Goal: Task Accomplishment & Management: Complete application form

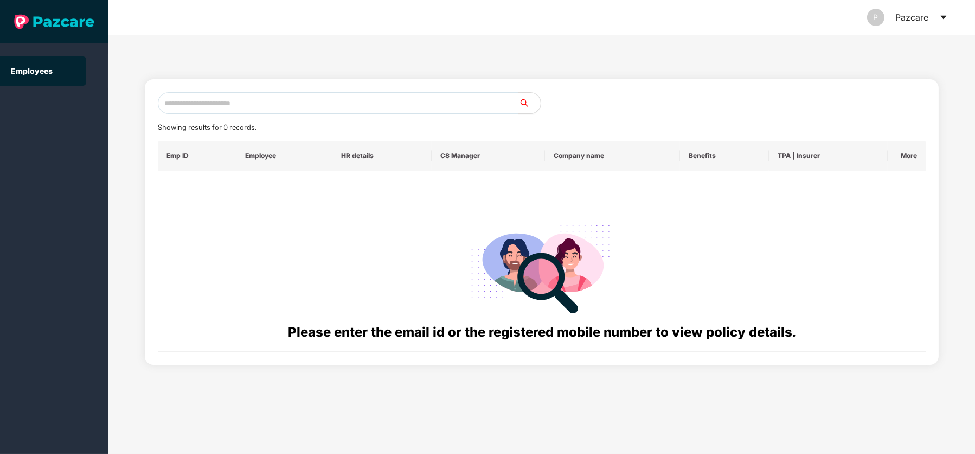
click at [33, 73] on link "Employees" at bounding box center [32, 70] width 42 height 9
click at [933, 17] on div "P Pazcare" at bounding box center [907, 17] width 81 height 35
click at [947, 15] on icon "caret-down" at bounding box center [944, 17] width 9 height 9
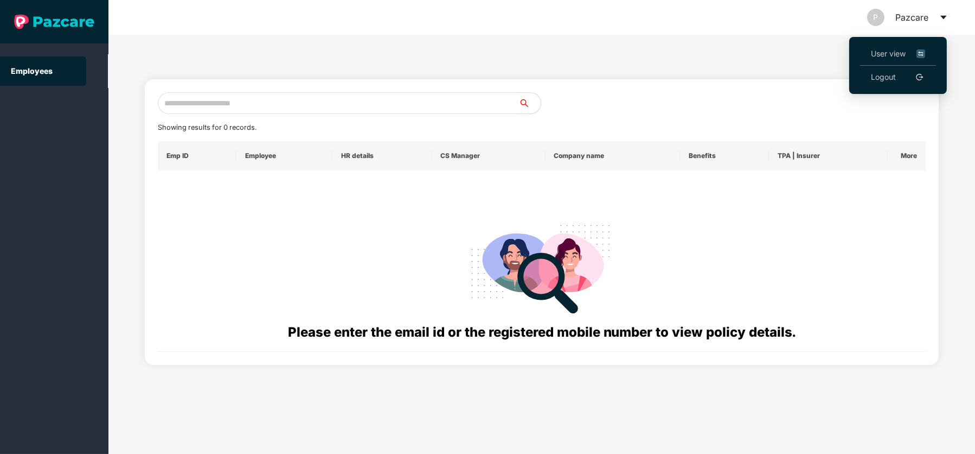
click at [891, 52] on span "User view" at bounding box center [898, 54] width 54 height 12
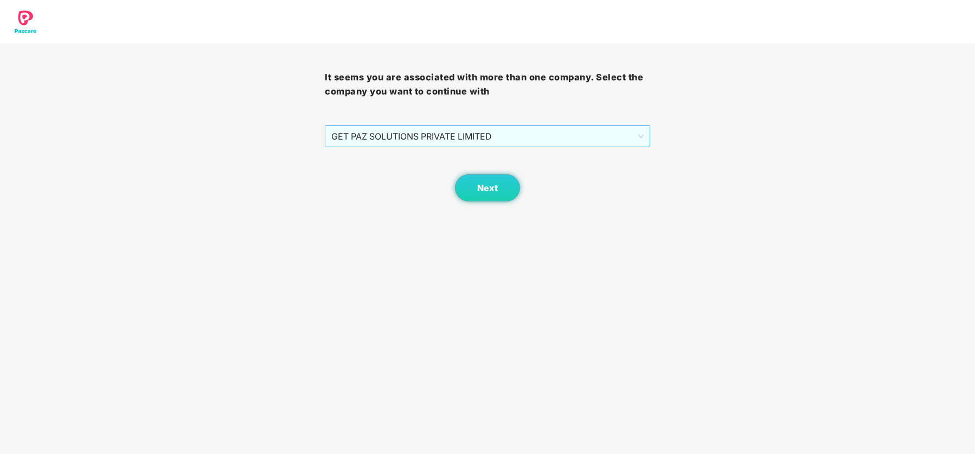
click at [537, 135] on span "GET PAZ SOLUTIONS PRIVATE LIMITED" at bounding box center [487, 136] width 312 height 21
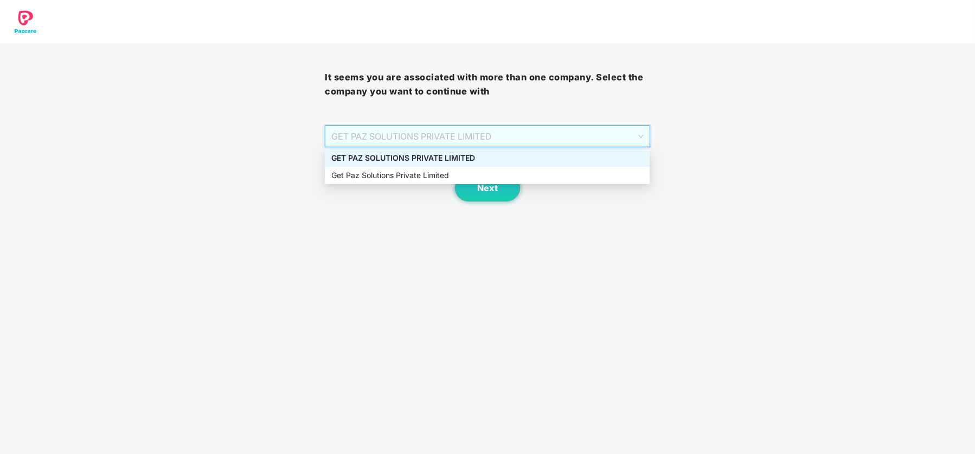
click at [494, 159] on div "GET PAZ SOLUTIONS PRIVATE LIMITED" at bounding box center [487, 158] width 312 height 12
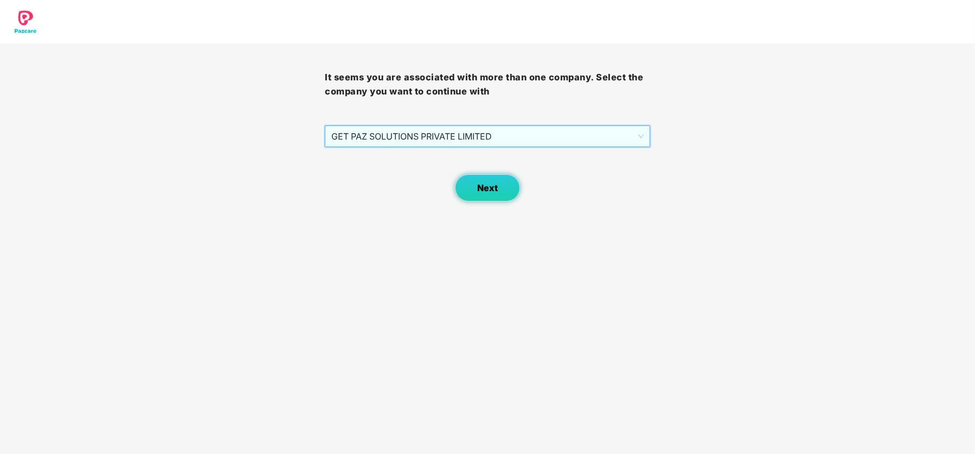
click at [492, 186] on span "Next" at bounding box center [487, 188] width 21 height 10
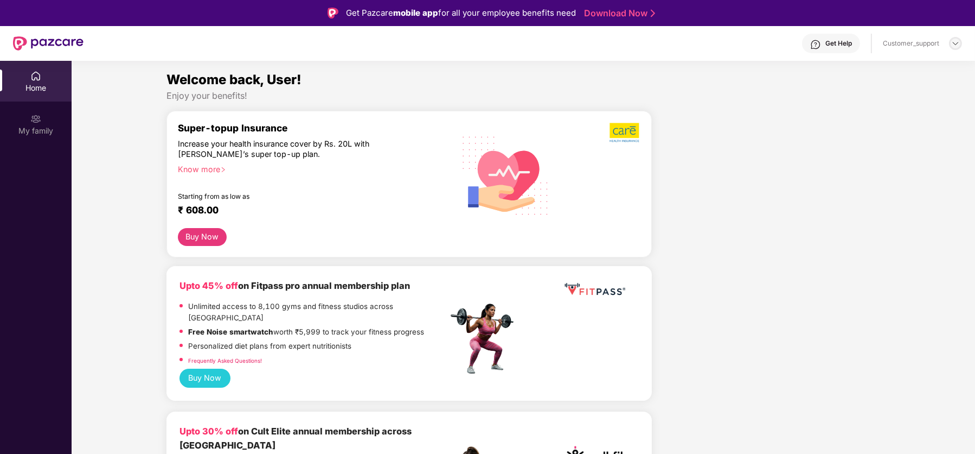
click at [954, 44] on img at bounding box center [956, 43] width 9 height 9
click at [902, 65] on div "Switch to support view" at bounding box center [904, 68] width 141 height 21
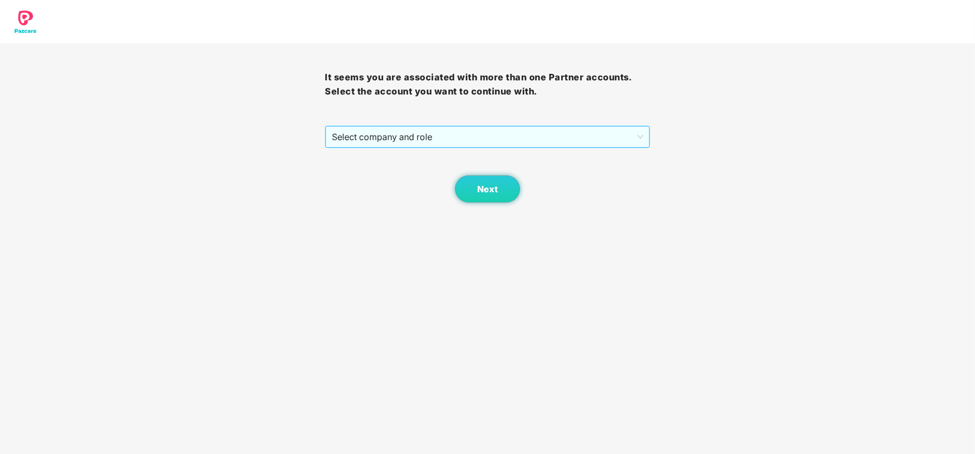
click at [623, 133] on span "Select company and role" at bounding box center [487, 136] width 311 height 21
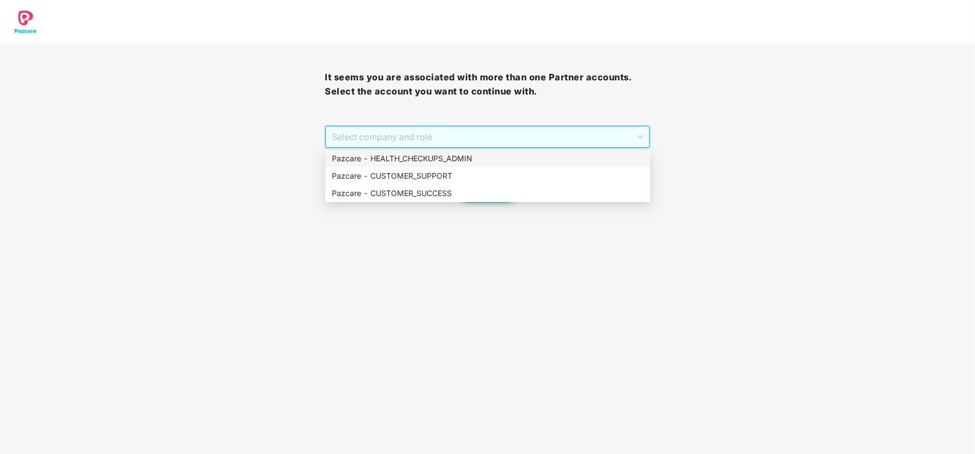
click at [514, 165] on div "Pazcare - HEALTH_CHECKUPS_ADMIN" at bounding box center [488, 158] width 325 height 17
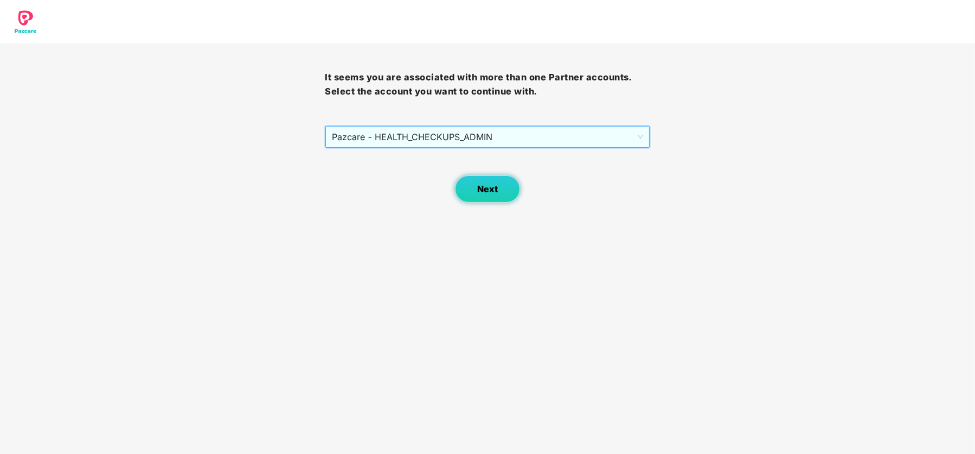
click at [477, 192] on span "Next" at bounding box center [487, 189] width 21 height 10
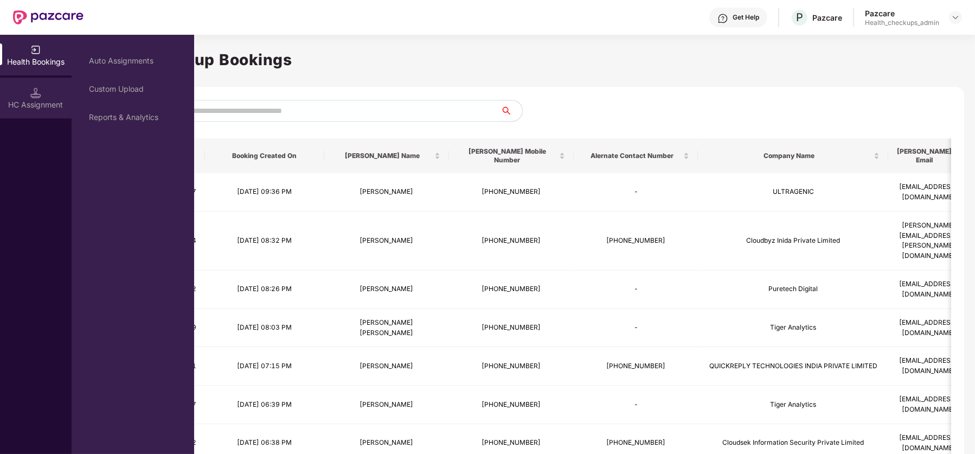
click at [49, 97] on div "HC Assignment" at bounding box center [36, 98] width 72 height 41
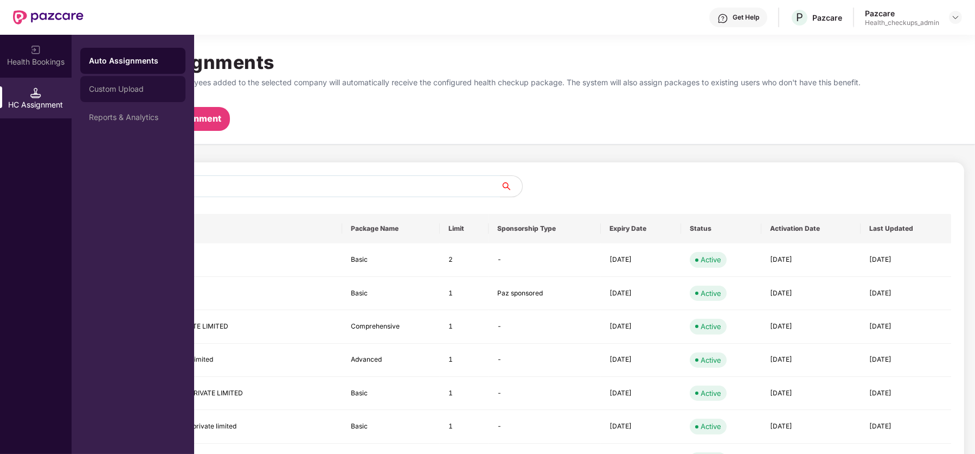
click at [117, 94] on div "Custom Upload" at bounding box center [132, 89] width 105 height 26
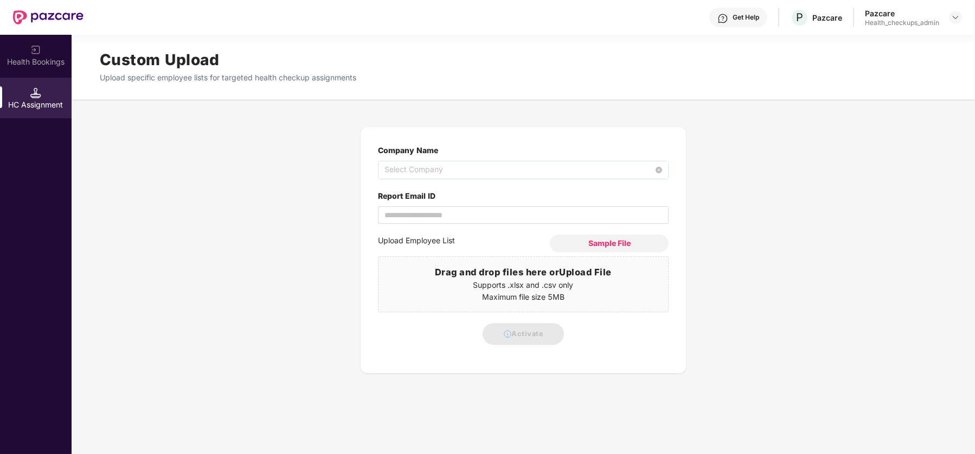
click at [410, 170] on span "Select Company" at bounding box center [524, 169] width 278 height 17
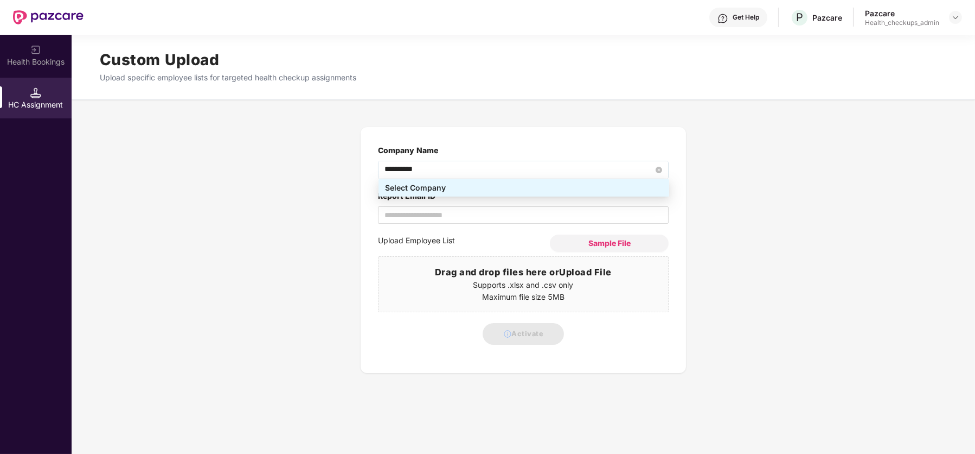
type input "**********"
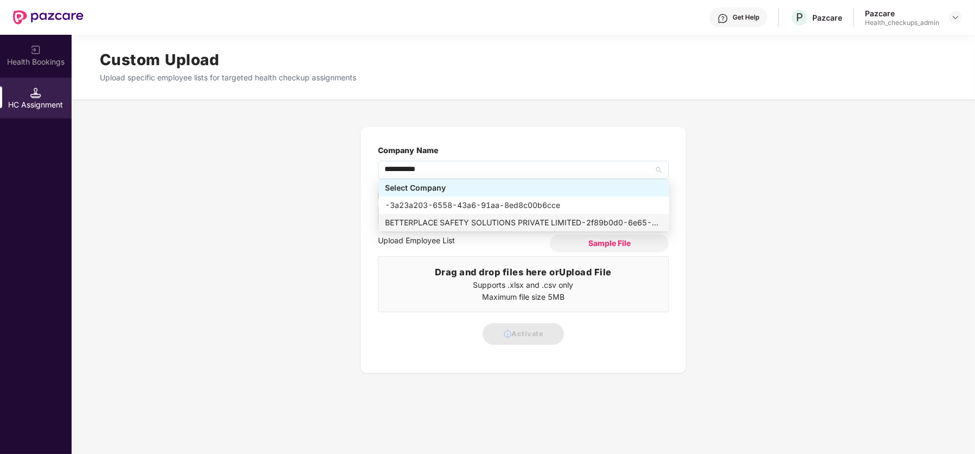
click at [457, 219] on div "BETTERPLACE SAFETY SOLUTIONS PRIVATE LIMITED - 2f89b0d0-6e65-47d9-b7a3-d07593bb…" at bounding box center [524, 222] width 278 height 12
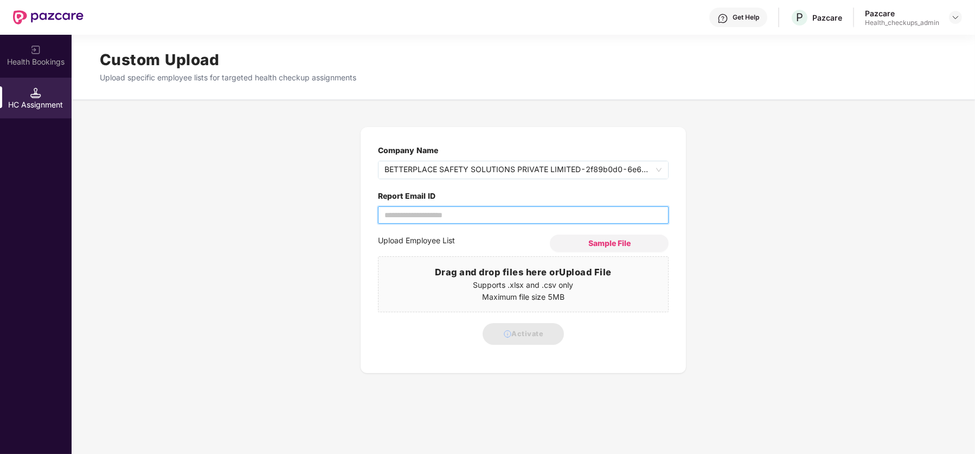
click at [457, 219] on input "Report Email ID" at bounding box center [523, 214] width 291 height 17
type input "**********"
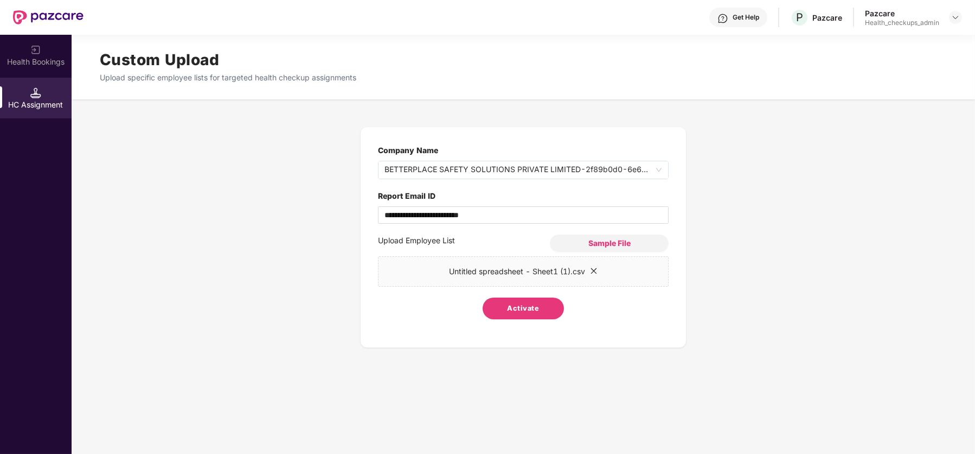
click at [528, 307] on span "Activate" at bounding box center [524, 308] width 32 height 11
